Goal: Find specific page/section: Find specific page/section

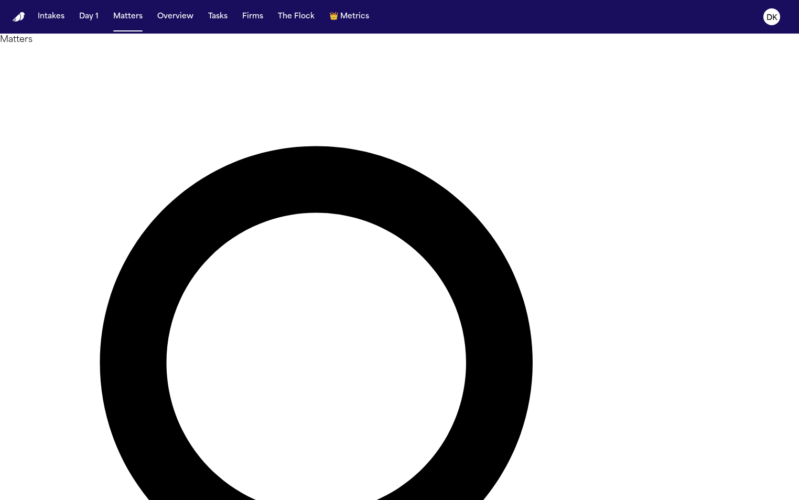
type input "*****"
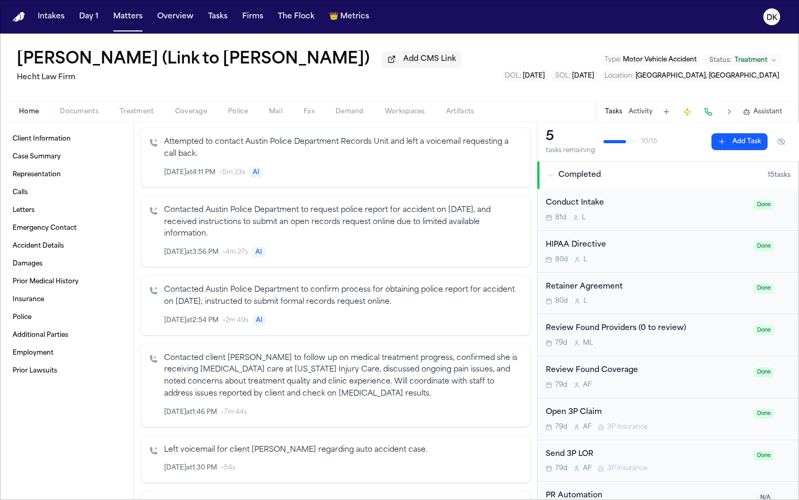
scroll to position [230, 0]
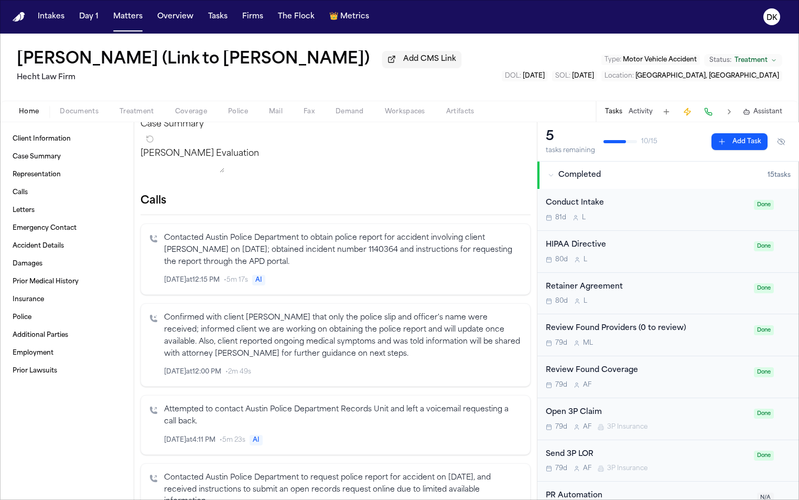
click at [111, 118] on button "Treatment" at bounding box center [137, 111] width 56 height 13
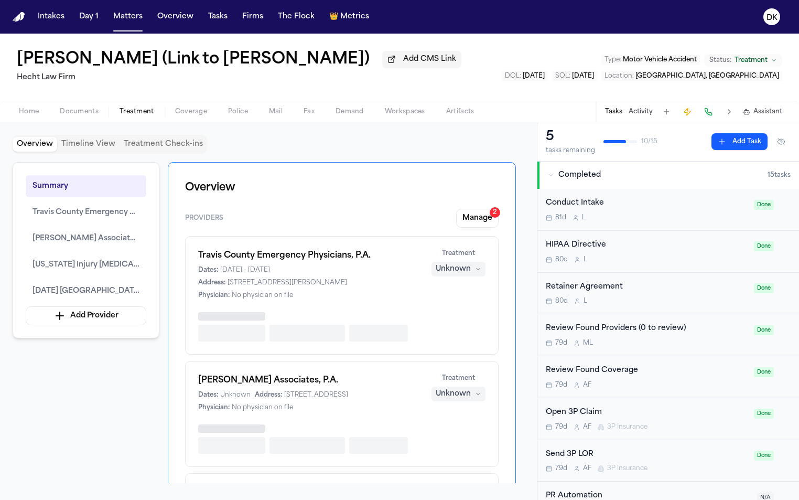
click at [91, 116] on span "Documents" at bounding box center [79, 112] width 39 height 8
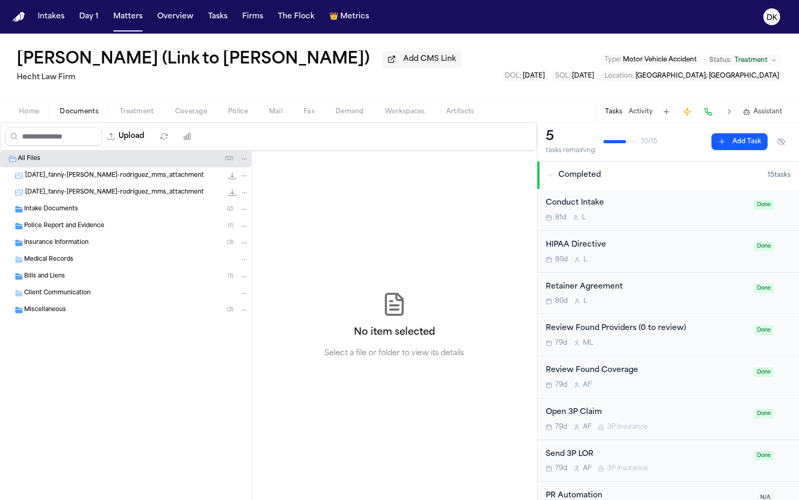
click at [89, 214] on div "Intake Documents ( 2 )" at bounding box center [136, 209] width 225 height 9
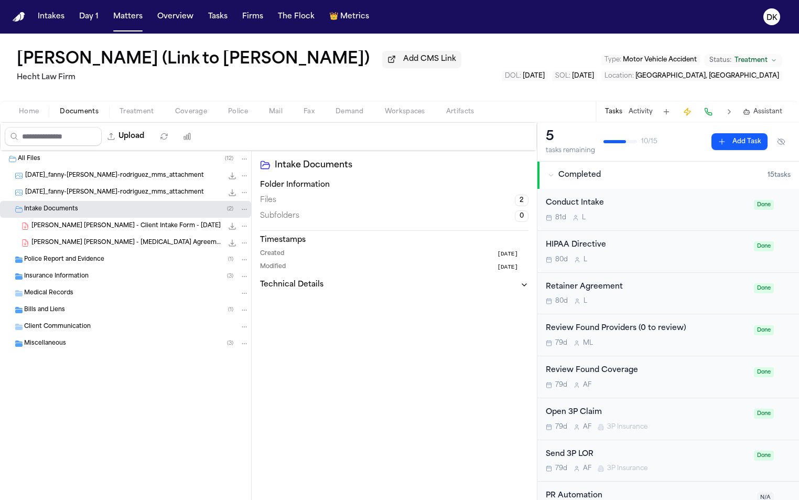
click at [99, 248] on span "[PERSON_NAME] [PERSON_NAME] - [MEDICAL_DATA] Agreement and POA - [DATE]" at bounding box center [126, 243] width 191 height 9
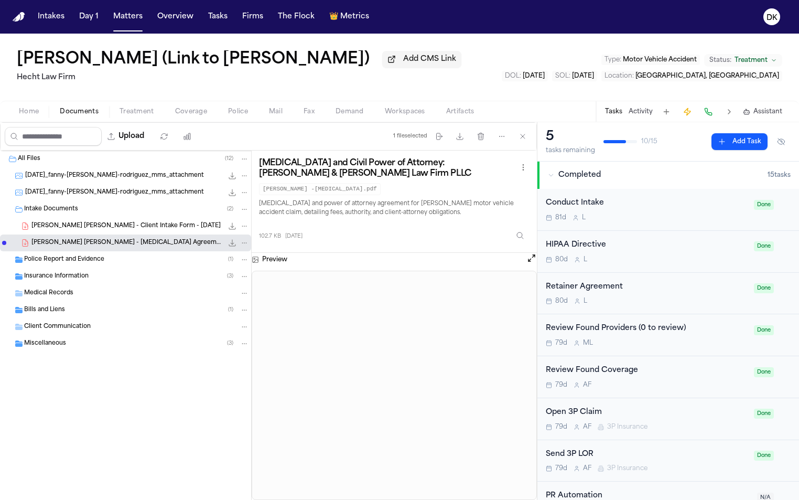
click at [115, 231] on span "[PERSON_NAME] [PERSON_NAME] - Client Intake Form - [DATE]" at bounding box center [125, 226] width 189 height 9
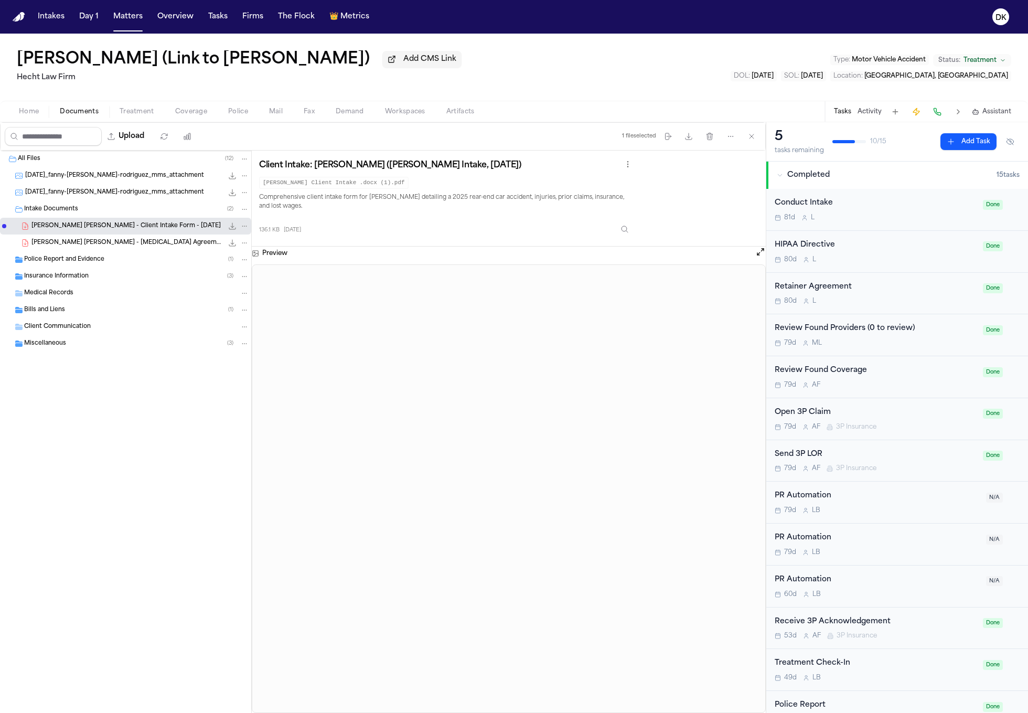
click at [140, 190] on span "[DATE]_fanny-[PERSON_NAME]-rodriguez_mms_attachment" at bounding box center [114, 192] width 179 height 9
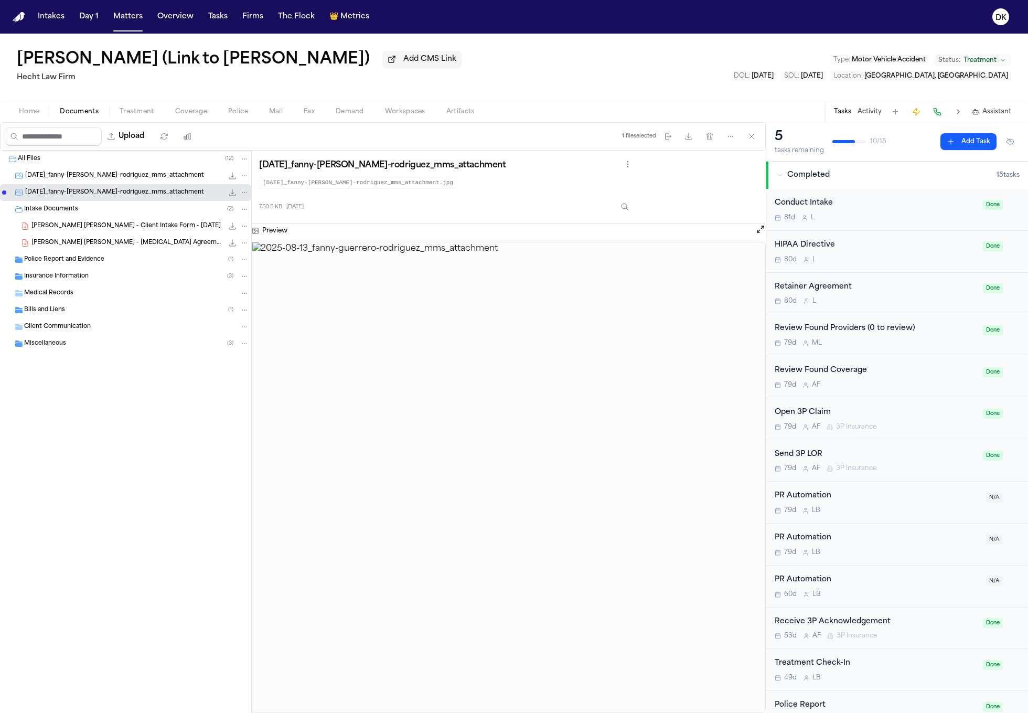
click at [142, 176] on span "[DATE]_fanny-[PERSON_NAME]-rodriguez_mms_attachment" at bounding box center [114, 176] width 179 height 9
click at [134, 188] on div "[DATE]_fanny-[PERSON_NAME]-rodriguez_mms_attachment 750.5 KB • JPG" at bounding box center [125, 192] width 251 height 17
click at [490, 498] on img at bounding box center [508, 477] width 513 height 471
click at [508, 499] on img at bounding box center [508, 477] width 513 height 471
click at [509, 499] on img at bounding box center [508, 477] width 513 height 471
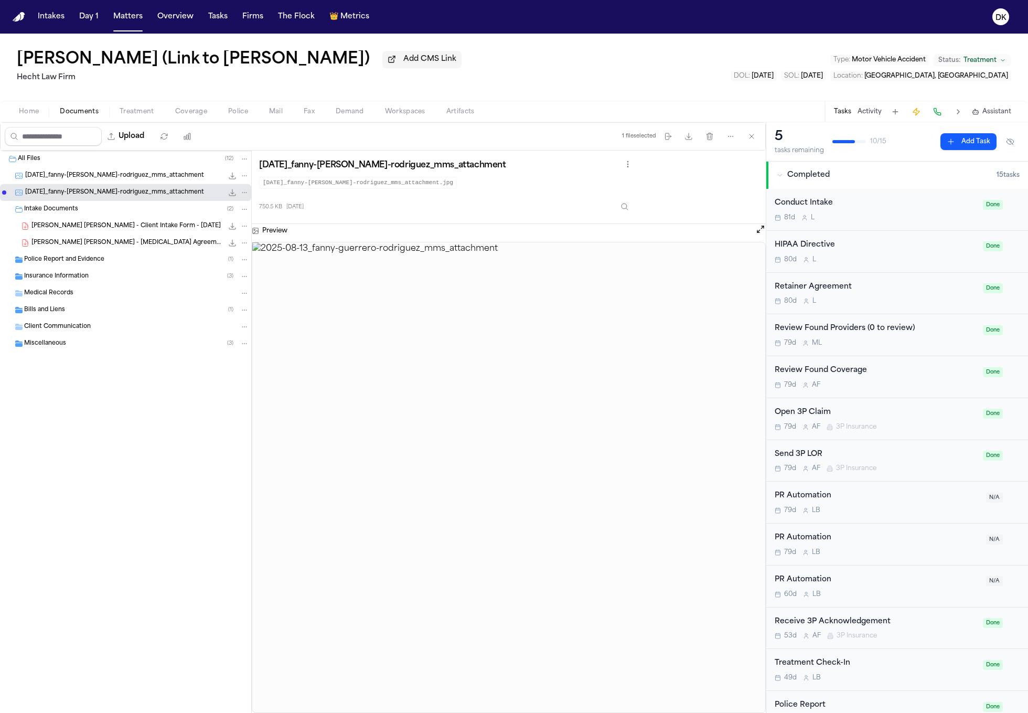
click at [509, 499] on img at bounding box center [508, 477] width 513 height 471
click at [560, 499] on img at bounding box center [508, 477] width 513 height 471
click at [244, 124] on div "Upload 1 file selected Move files Download files Delete files More actions Clea…" at bounding box center [383, 136] width 765 height 27
click at [245, 115] on span "Police" at bounding box center [238, 112] width 20 height 8
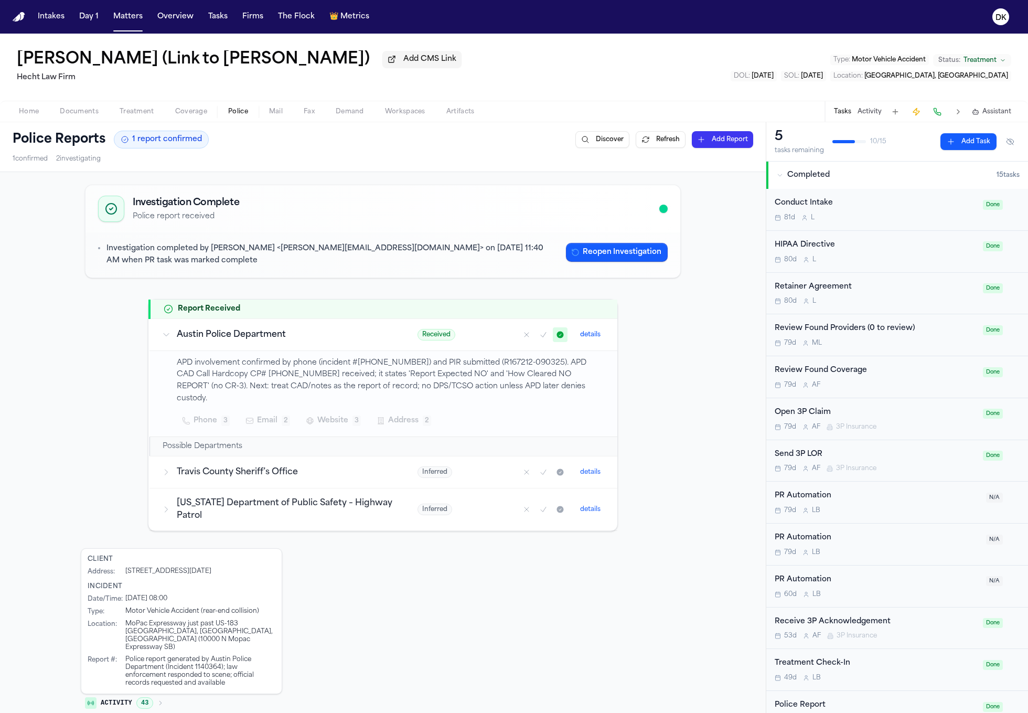
click at [99, 111] on button "Documents" at bounding box center [79, 111] width 60 height 13
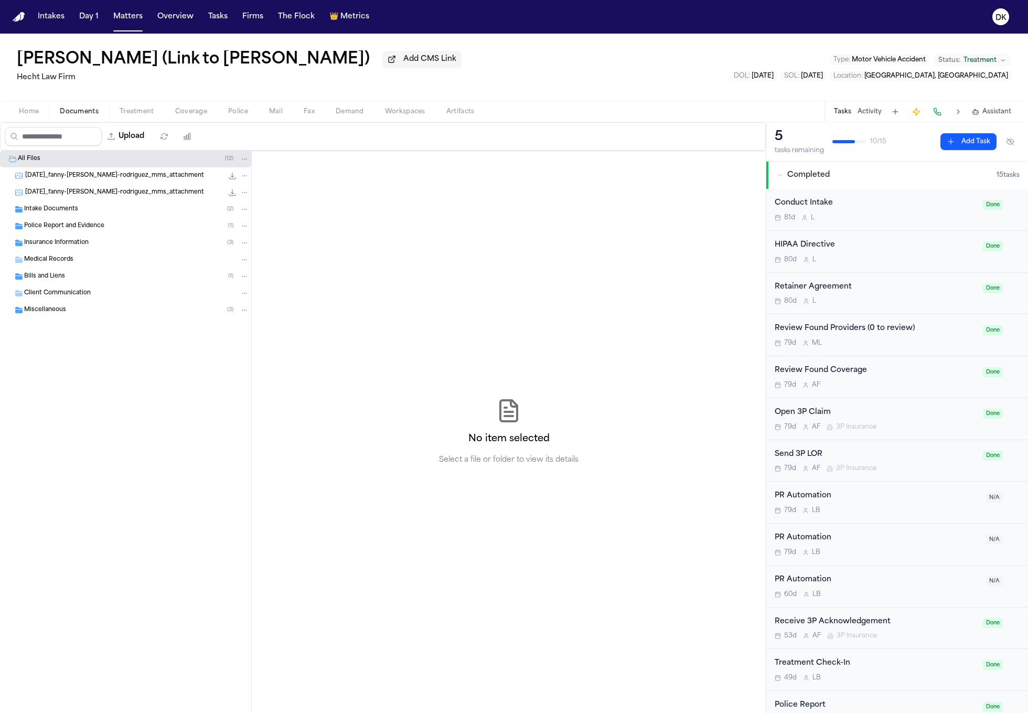
click at [120, 114] on span "Treatment" at bounding box center [137, 112] width 35 height 8
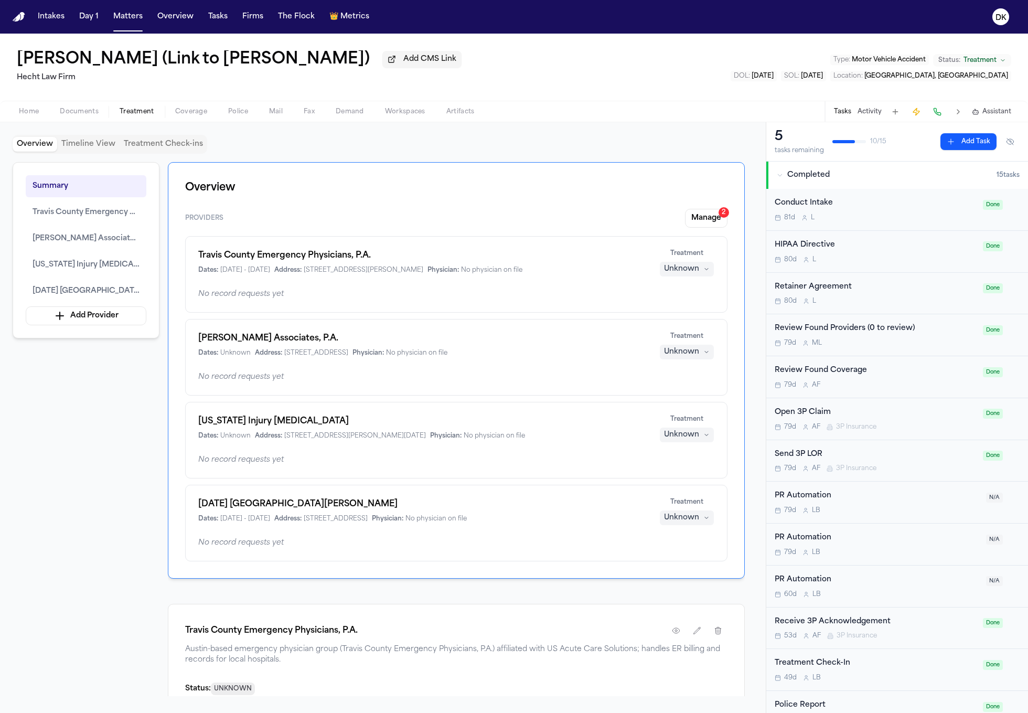
click at [179, 115] on span "Coverage" at bounding box center [191, 112] width 32 height 8
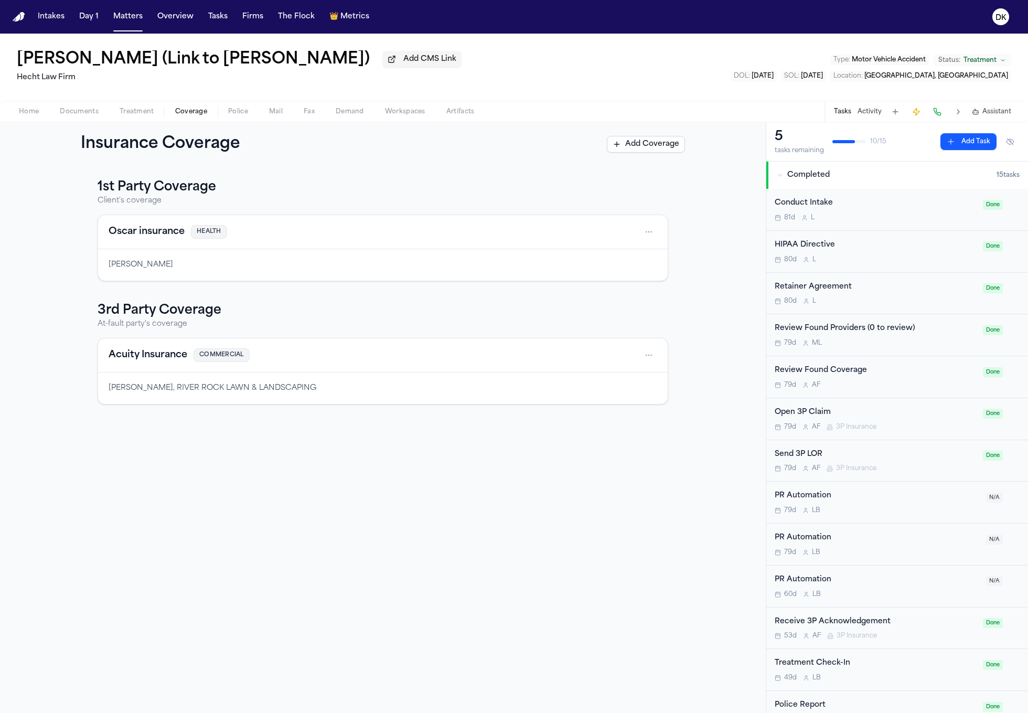
click at [262, 121] on div "Home Documents Treatment Coverage Police Mail Fax Demand Workspaces Artifacts T…" at bounding box center [514, 111] width 1028 height 21
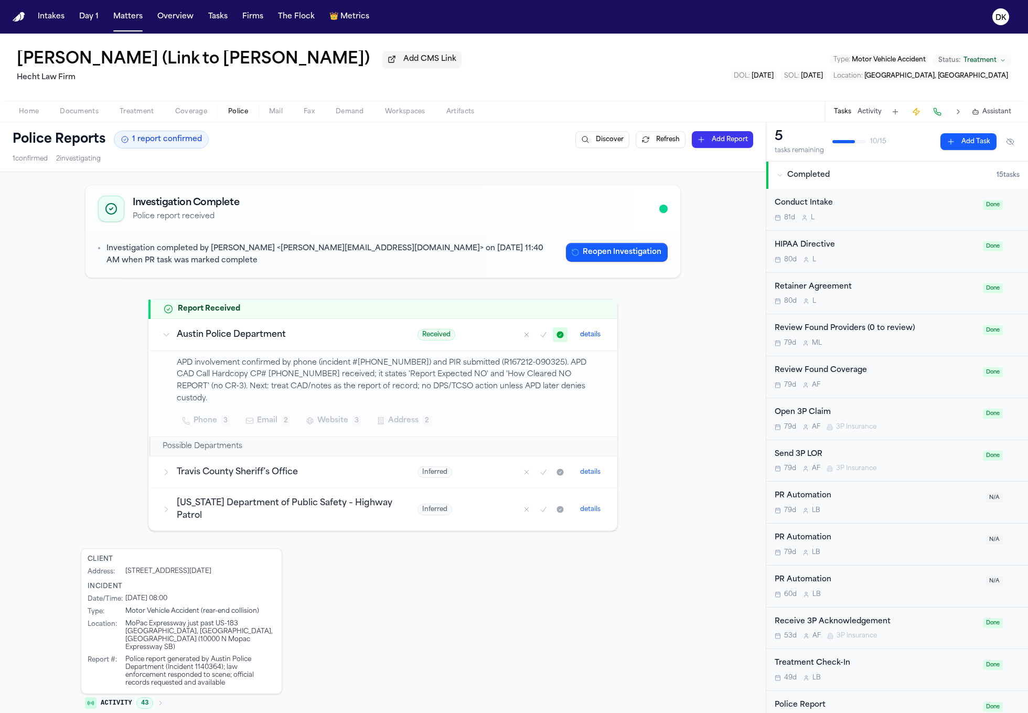
click at [239, 112] on span "Police" at bounding box center [238, 112] width 20 height 8
click at [301, 122] on div "Home Documents Treatment Coverage Police Mail Fax Demand Workspaces Artifacts T…" at bounding box center [514, 111] width 1028 height 21
click at [226, 113] on button "Police" at bounding box center [238, 111] width 41 height 13
click at [116, 112] on button "Treatment" at bounding box center [137, 111] width 56 height 13
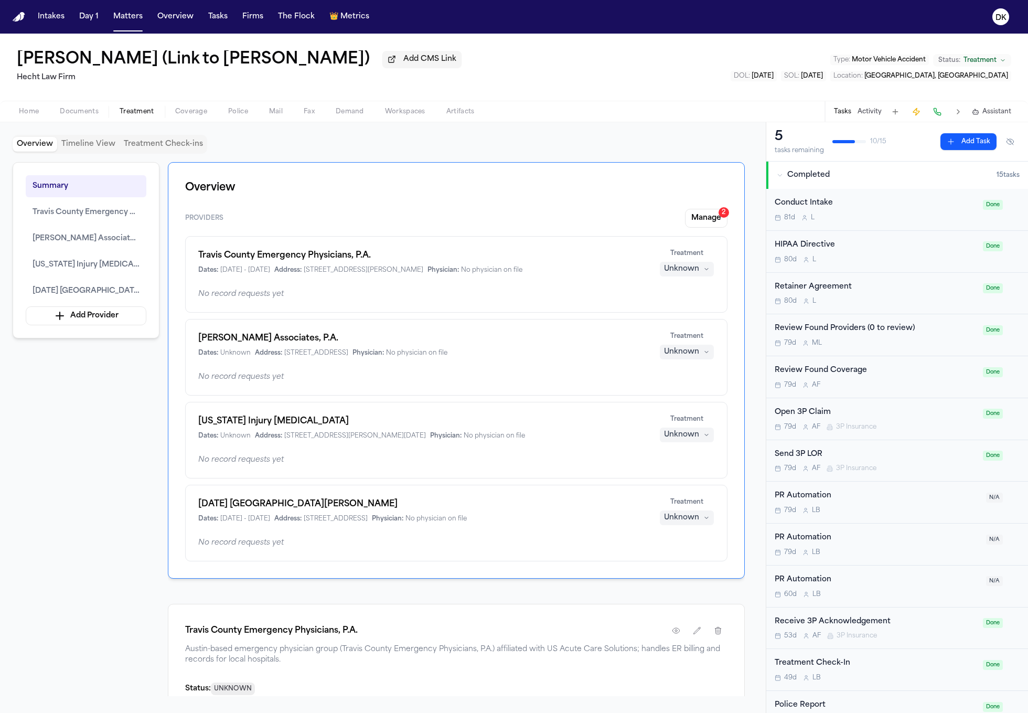
click at [97, 114] on button "Documents" at bounding box center [79, 111] width 60 height 13
